Goal: Task Accomplishment & Management: Use online tool/utility

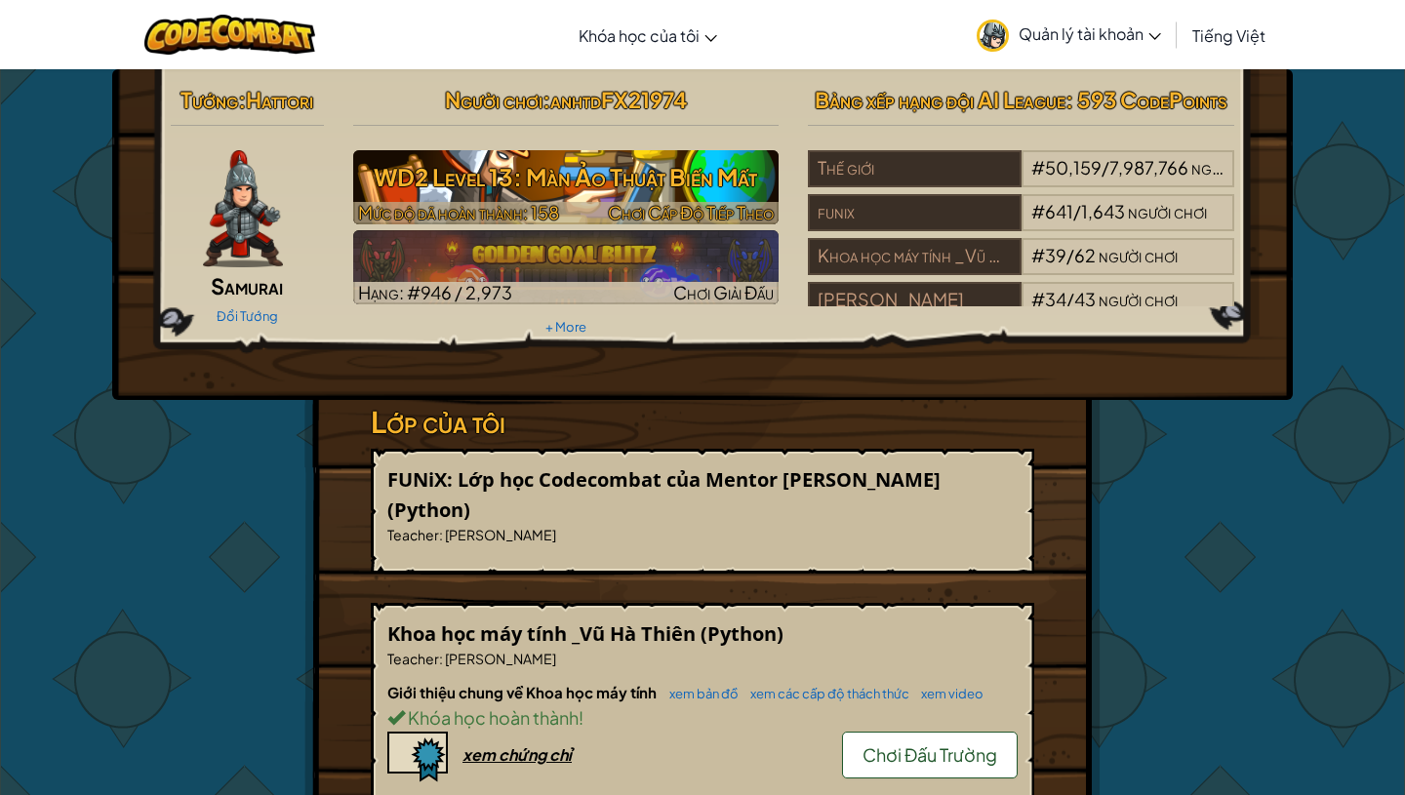
click at [594, 163] on h3 "WD2 Level 13: Màn Ảo Thuật Biến Mất" at bounding box center [566, 177] width 426 height 44
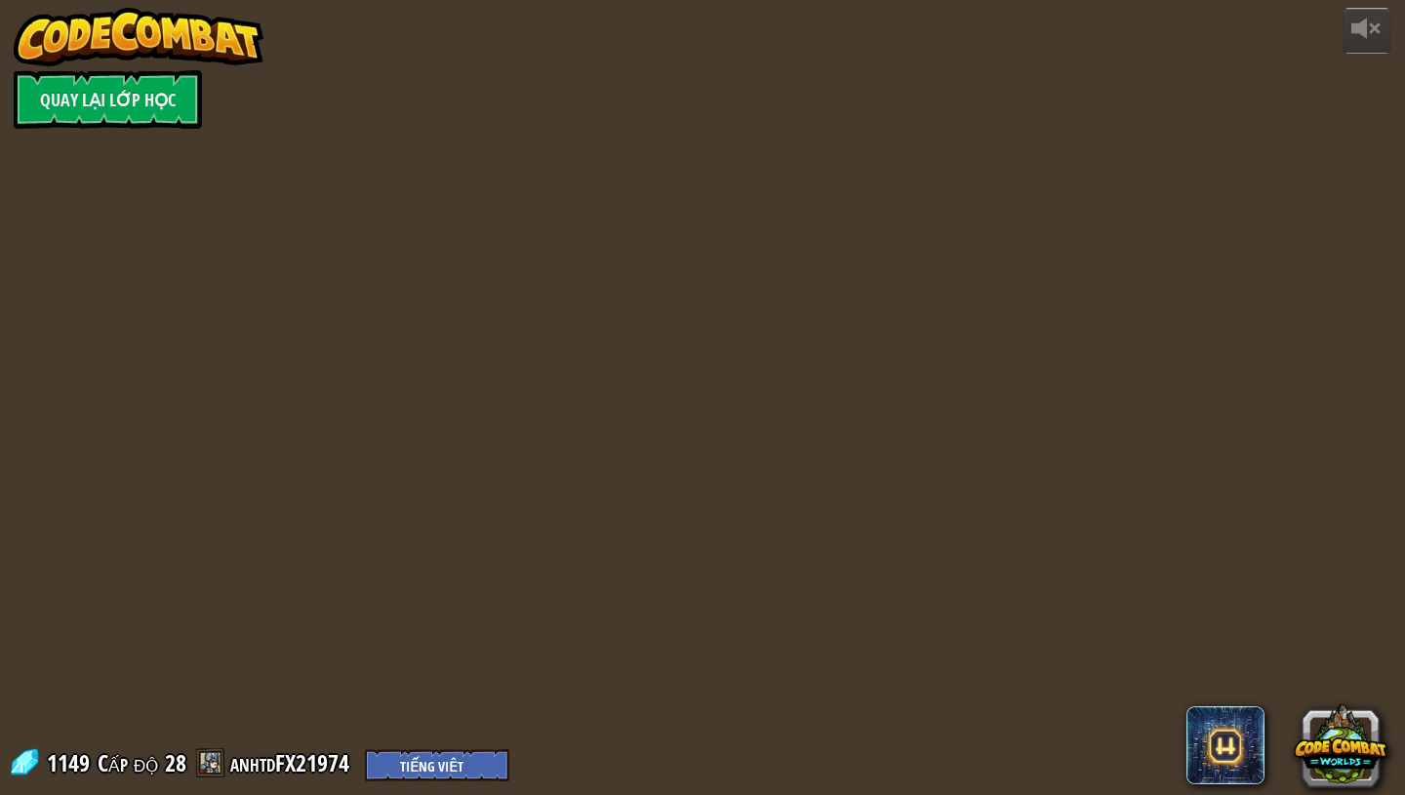
select select "vi"
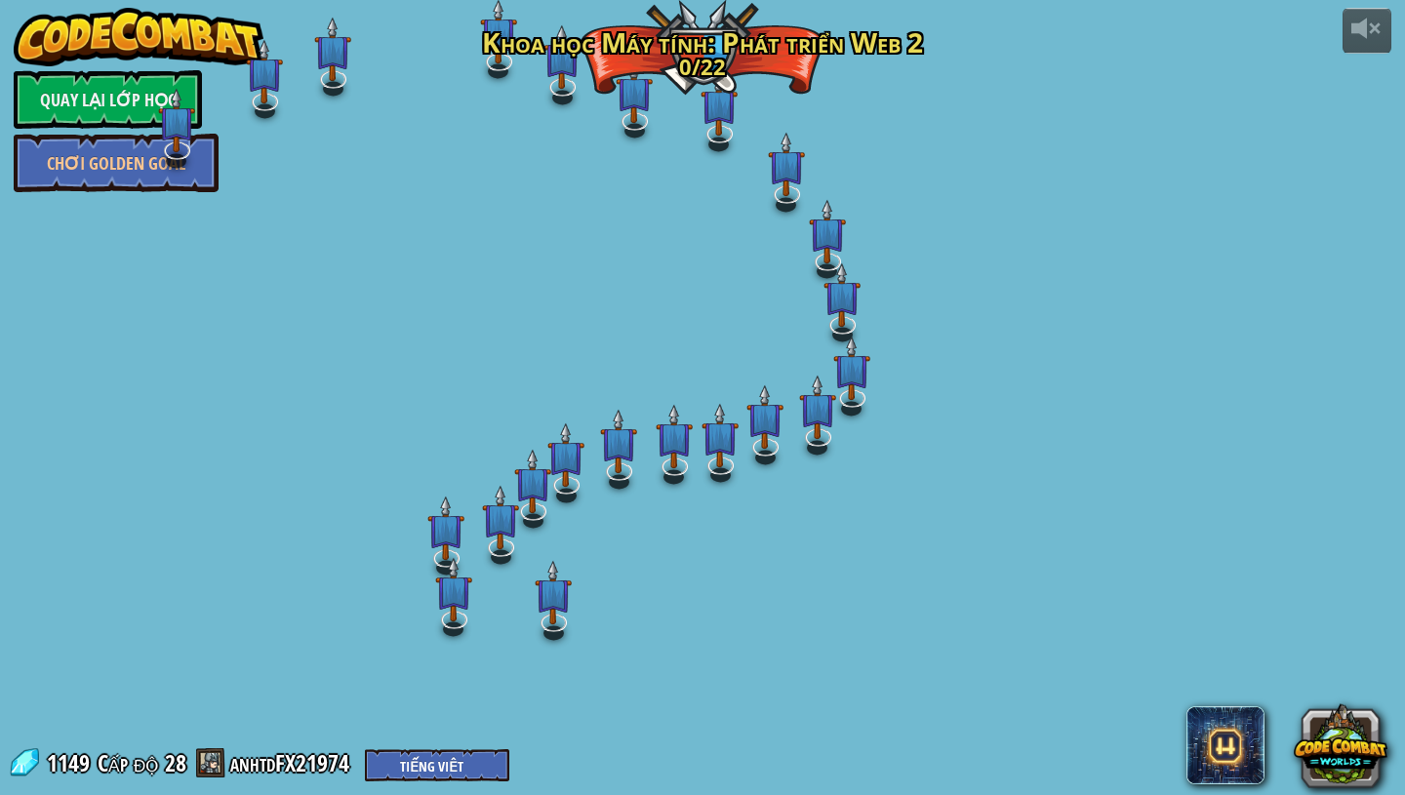
select select "vi"
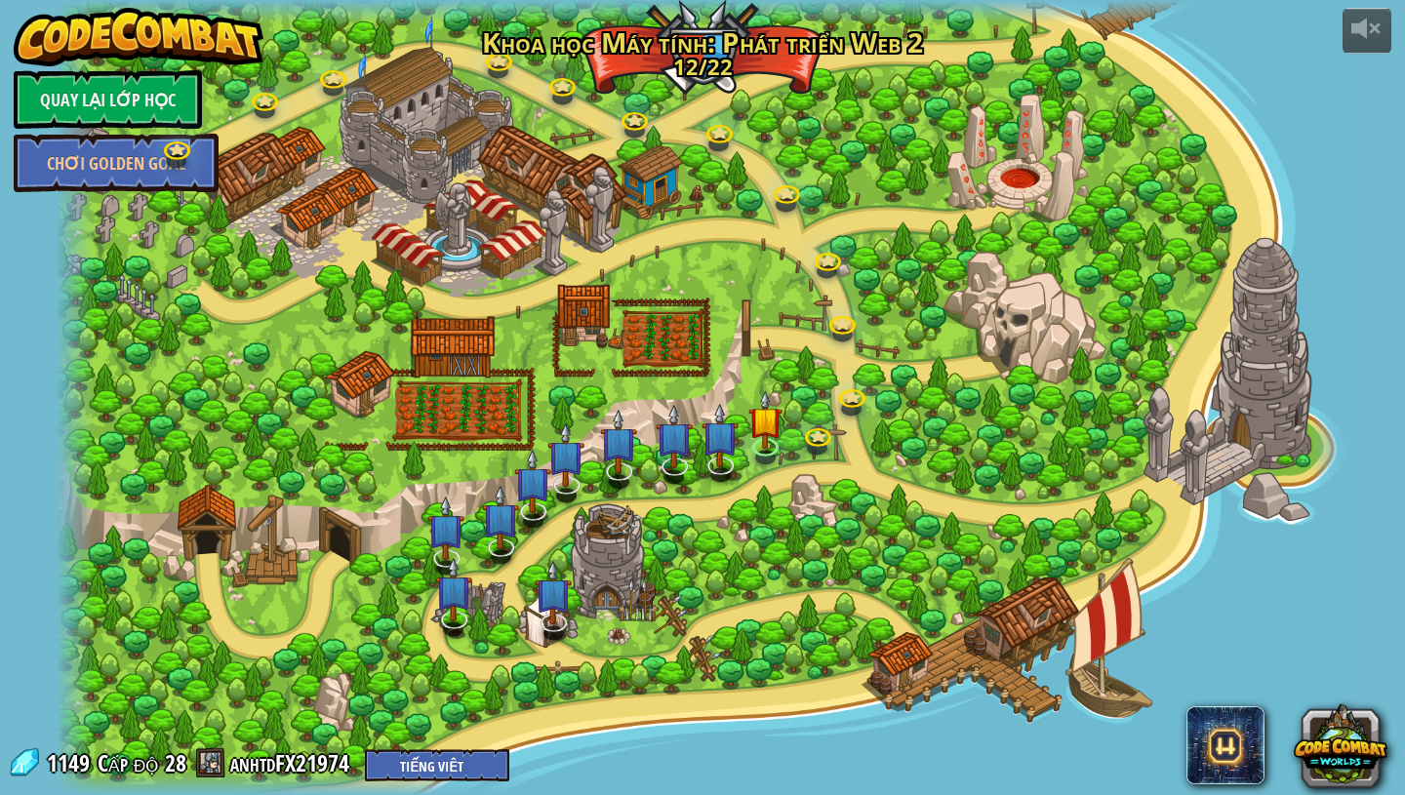
select select "vi"
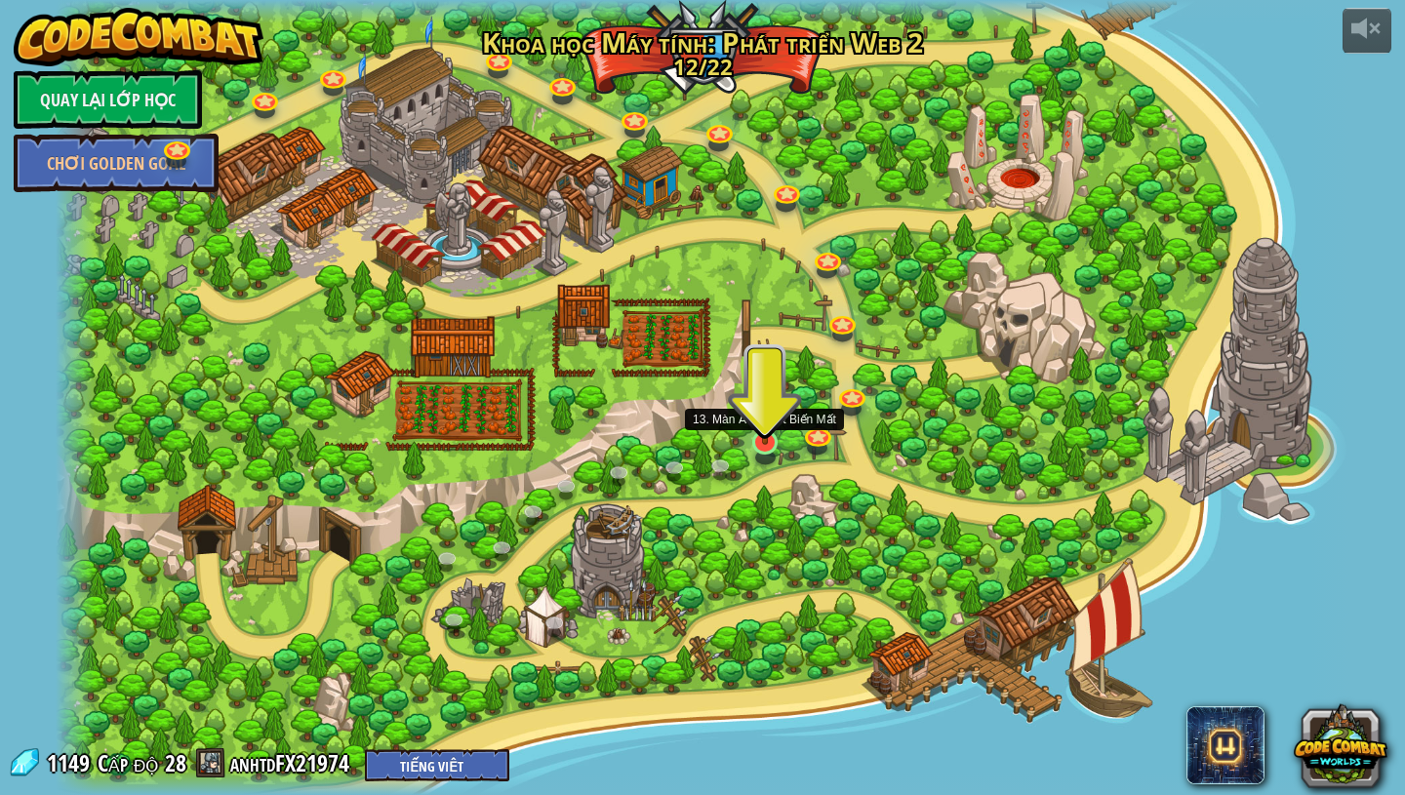
click at [766, 430] on img at bounding box center [765, 406] width 34 height 78
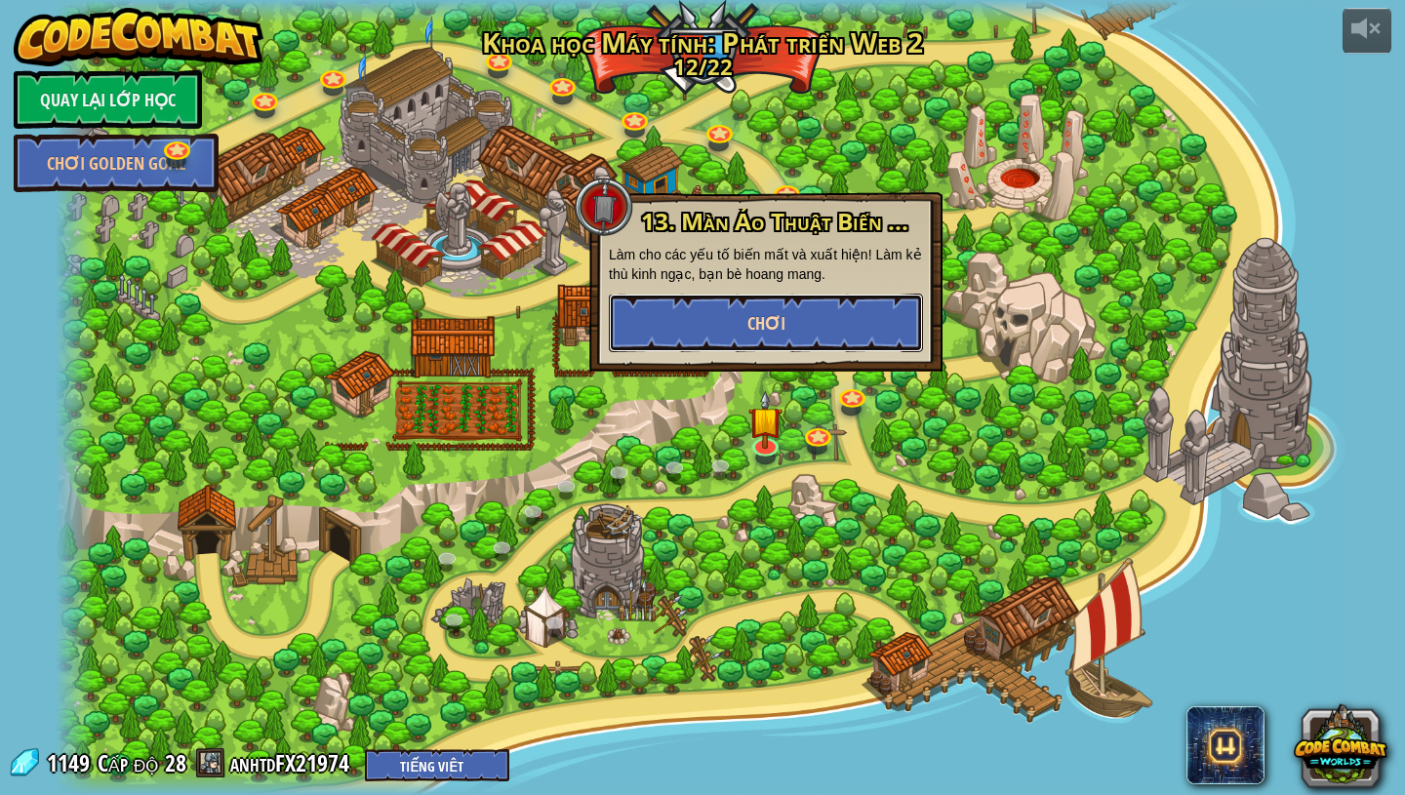
drag, startPoint x: 790, startPoint y: 330, endPoint x: 775, endPoint y: 330, distance: 15.6
click at [775, 330] on button "Chơi" at bounding box center [766, 323] width 314 height 59
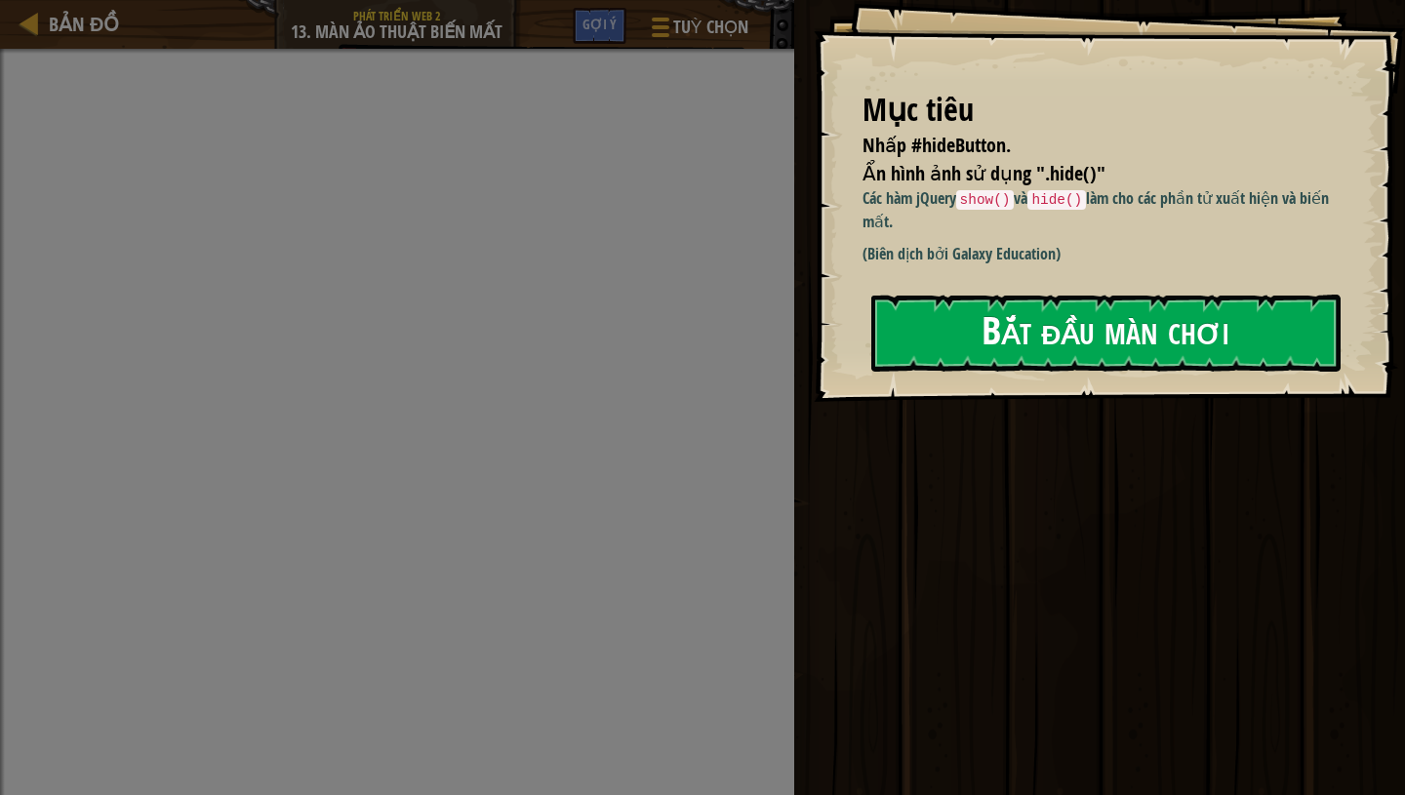
click at [1046, 341] on button "Bắt đầu màn chơi" at bounding box center [1105, 333] width 469 height 77
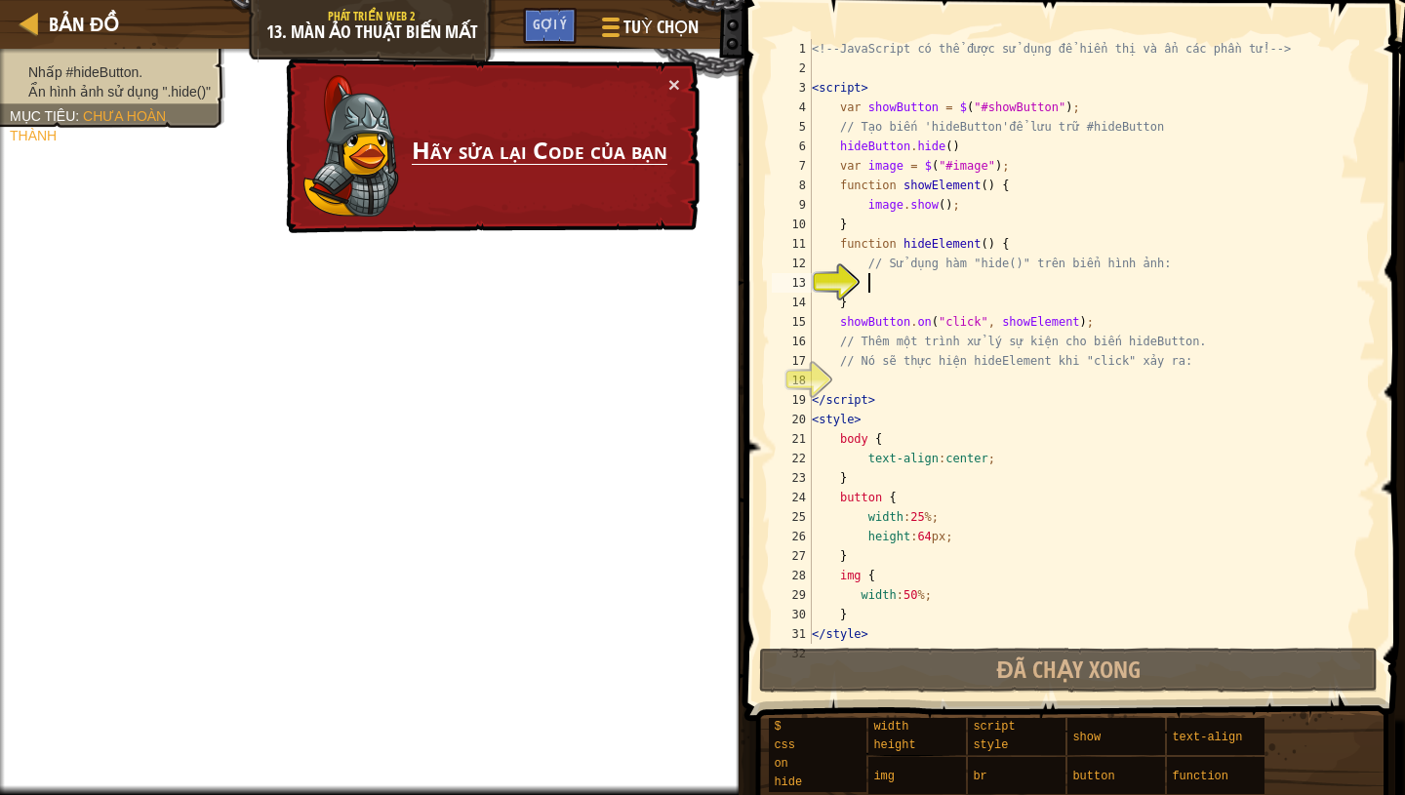
scroll to position [49, 0]
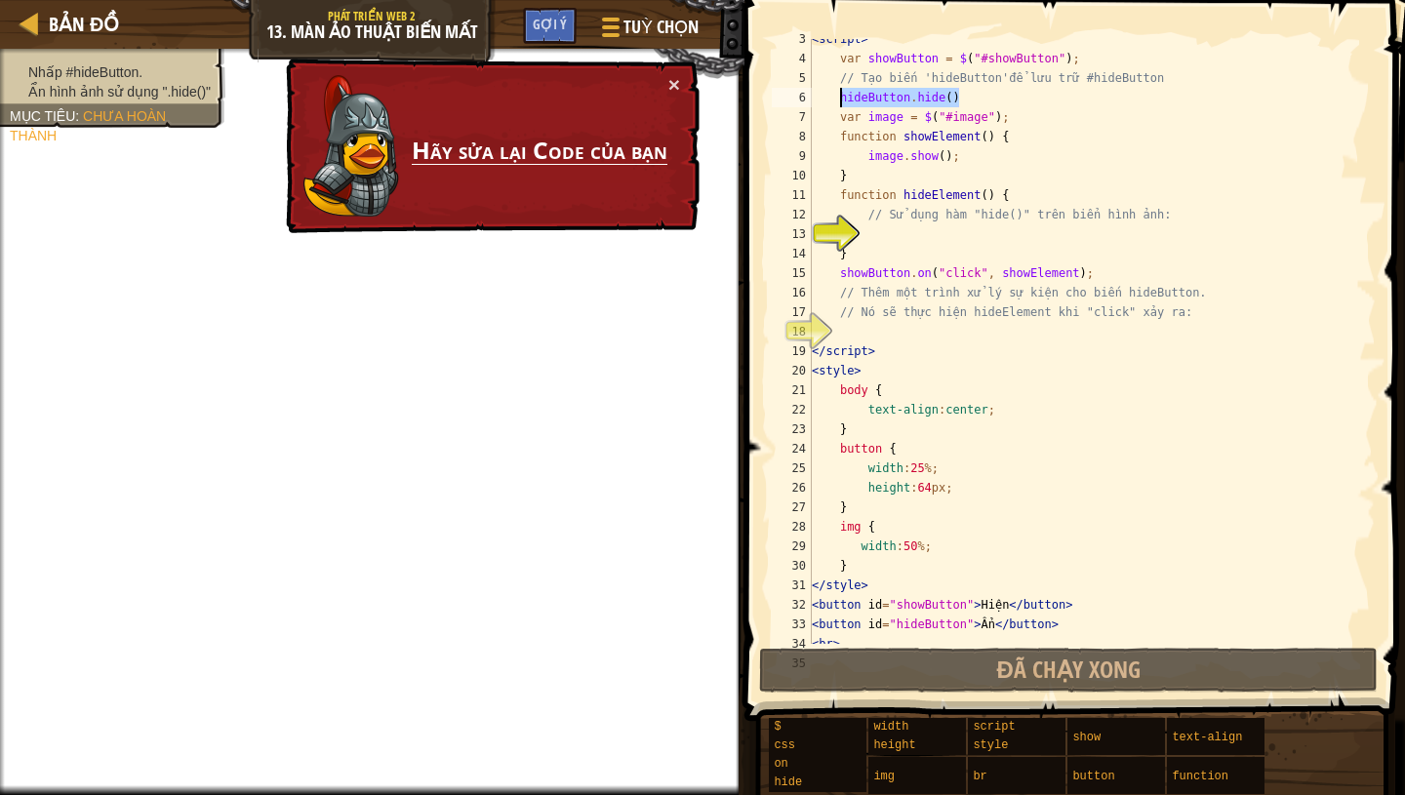
drag, startPoint x: 981, startPoint y: 99, endPoint x: 837, endPoint y: 100, distance: 144.4
click at [837, 100] on div "< script > var showButton = $ ( "#showButton" ) ; // Tạo biến 'hideButton'để lư…" at bounding box center [1092, 351] width 568 height 644
type textarea "hideButton.hide()"
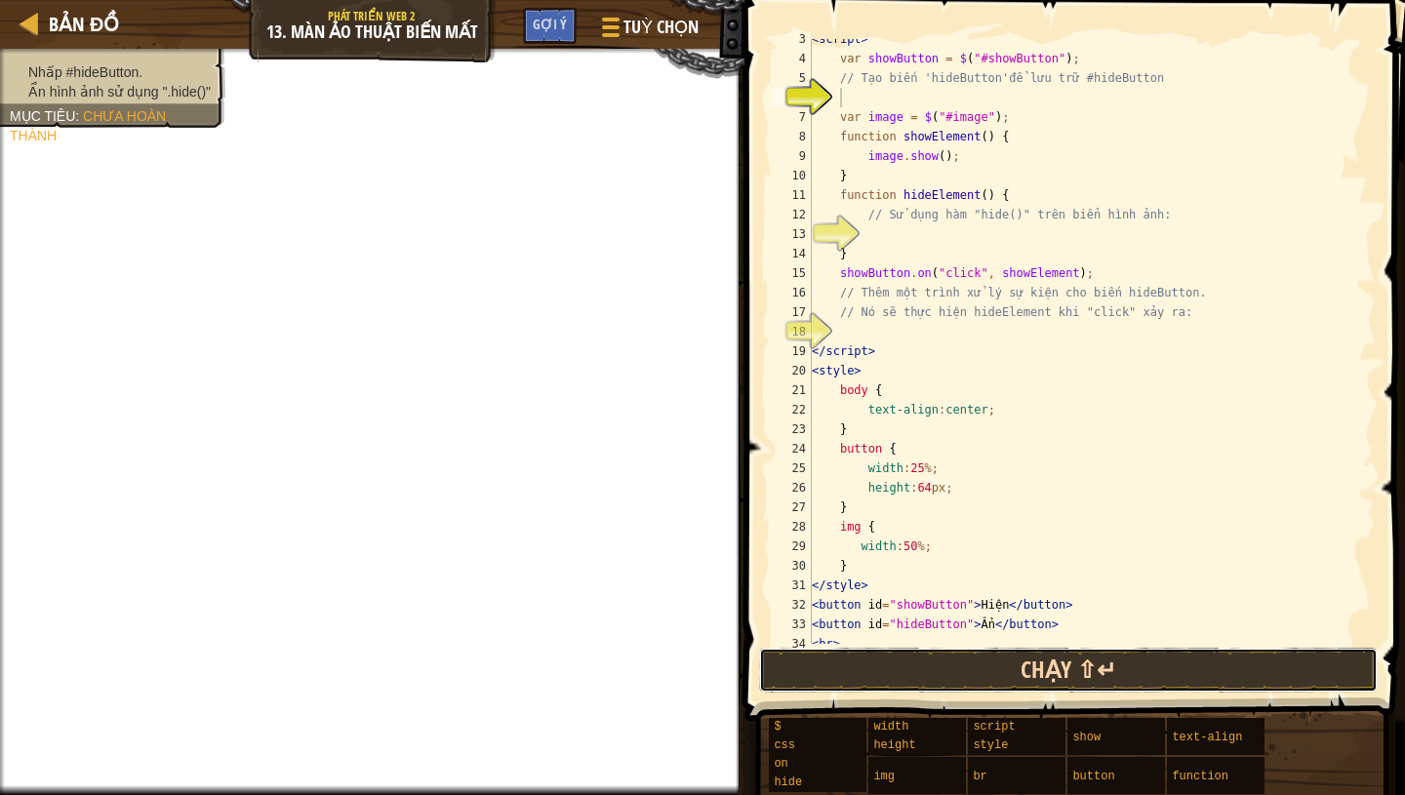
click at [1094, 671] on button "Chạy ⇧↵" at bounding box center [1068, 670] width 618 height 45
